Goal: Information Seeking & Learning: Learn about a topic

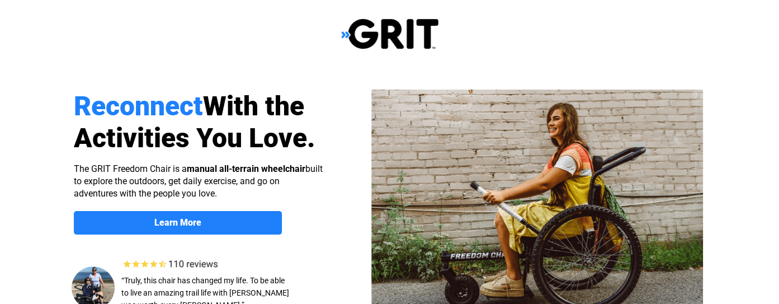
select select "US"
click at [349, 32] on img at bounding box center [389, 34] width 97 height 32
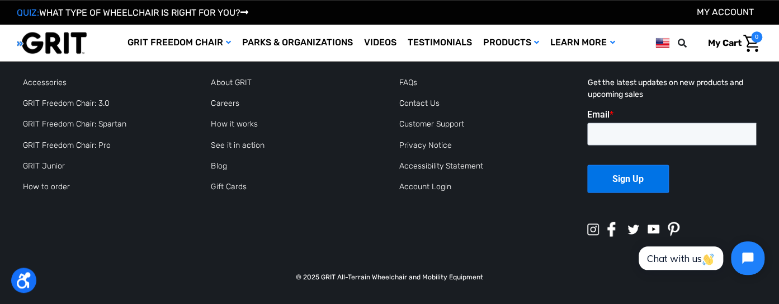
scroll to position [2955, 0]
click at [93, 149] on link "GRIT Freedom Chair: Pro" at bounding box center [67, 145] width 88 height 10
